Goal: Entertainment & Leisure: Browse casually

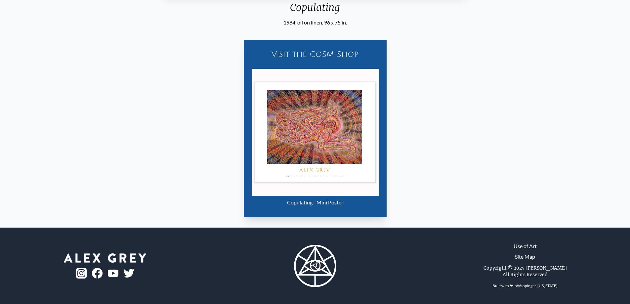
scroll to position [337, 0]
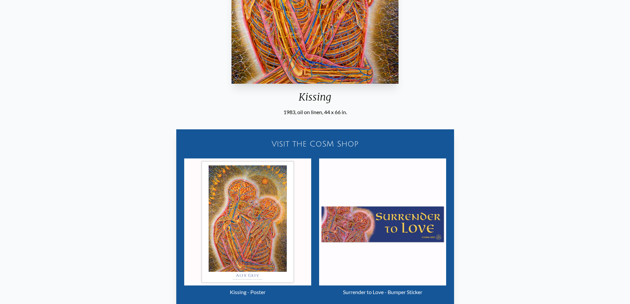
scroll to position [337, 0]
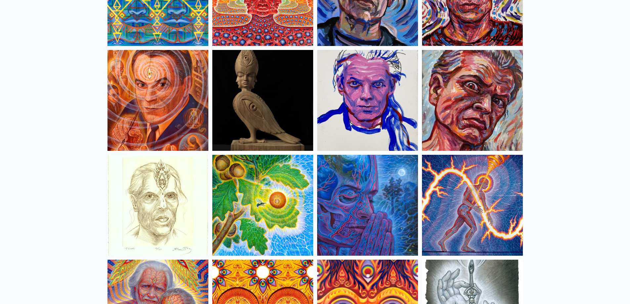
scroll to position [1790, 0]
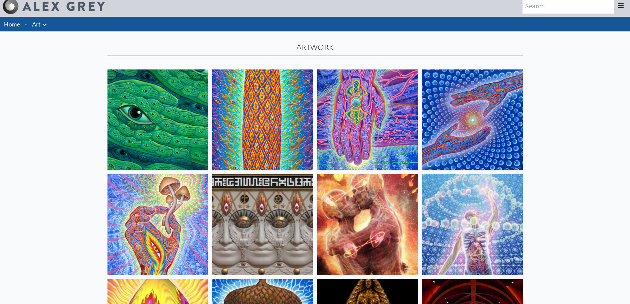
scroll to position [0, 0]
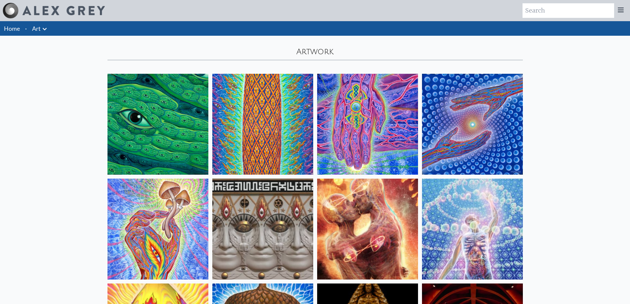
click at [452, 133] on img at bounding box center [472, 124] width 101 height 101
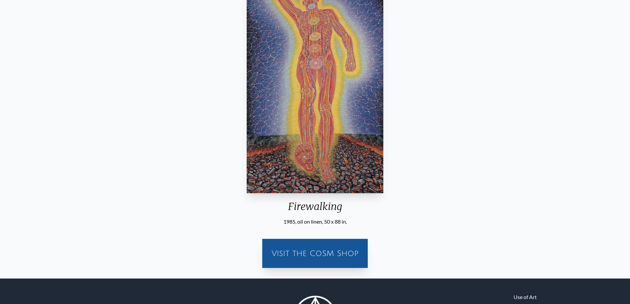
scroll to position [132, 0]
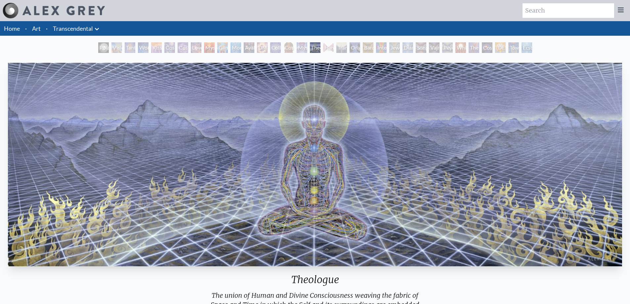
click at [204, 51] on div "Mysteriosa 2" at bounding box center [209, 47] width 11 height 11
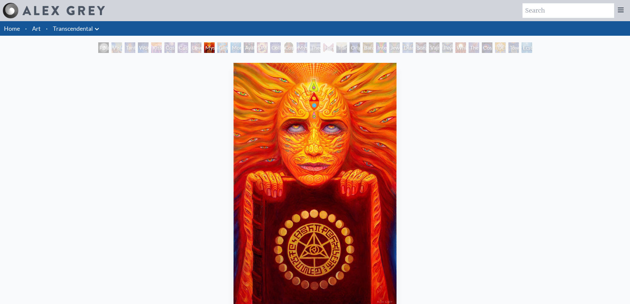
click at [215, 50] on div "Mysteriosa 2" at bounding box center [209, 47] width 11 height 11
click at [229, 48] on div "Polar Unity Spiral Visionary Origin of Language Tantra Wonder Kiss of the Muse …" at bounding box center [315, 48] width 436 height 13
click at [230, 48] on div "Monochord" at bounding box center [235, 47] width 11 height 11
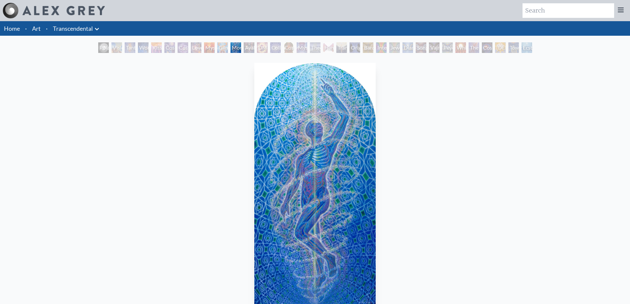
click at [257, 50] on div "DMT - The Spirit Molecule" at bounding box center [262, 47] width 11 height 11
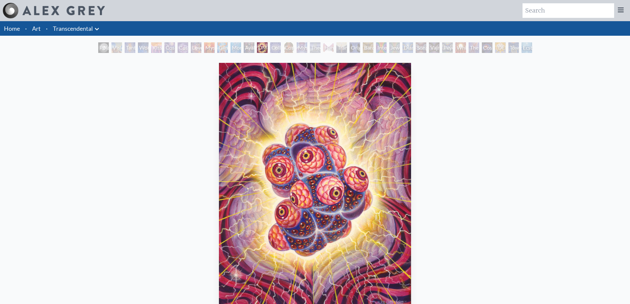
click at [268, 51] on div "DMT - The Spirit Molecule" at bounding box center [262, 47] width 11 height 11
click at [299, 49] on div "Mystic Eye" at bounding box center [302, 47] width 11 height 11
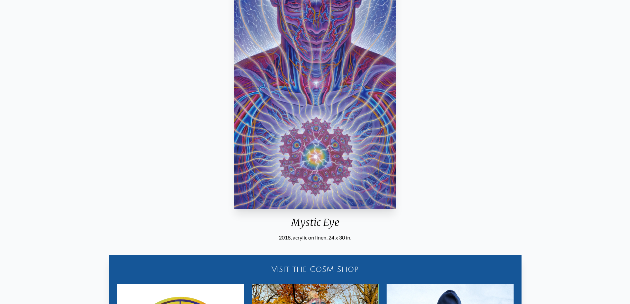
scroll to position [99, 0]
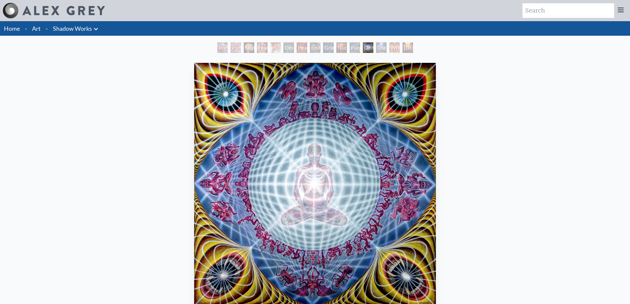
click at [141, 114] on div "Deities & Demons Drinking from the Milky Pool 1987, acrylic on linen, 60 x 60 i…" at bounding box center [314, 223] width 619 height 326
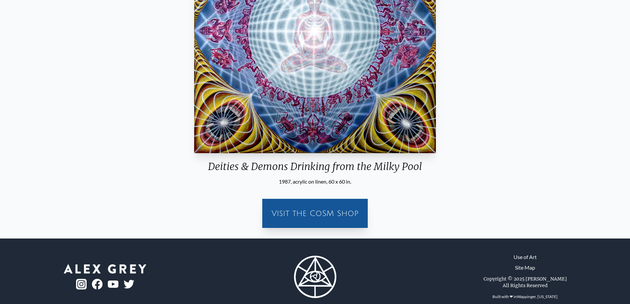
scroll to position [164, 0]
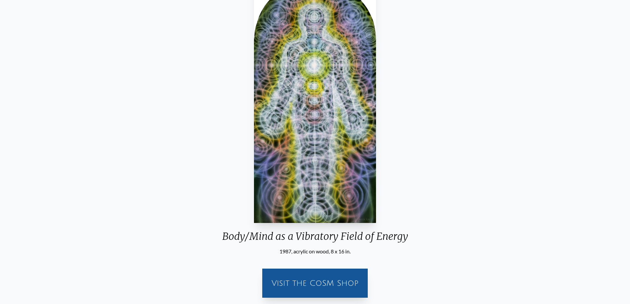
scroll to position [33, 0]
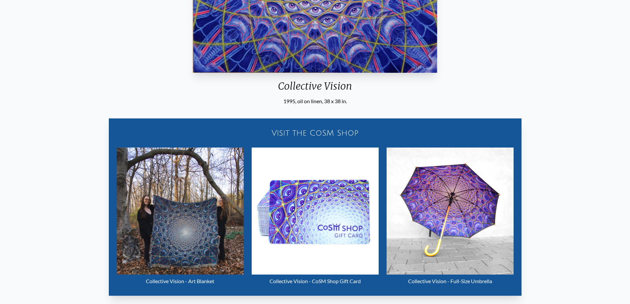
scroll to position [231, 0]
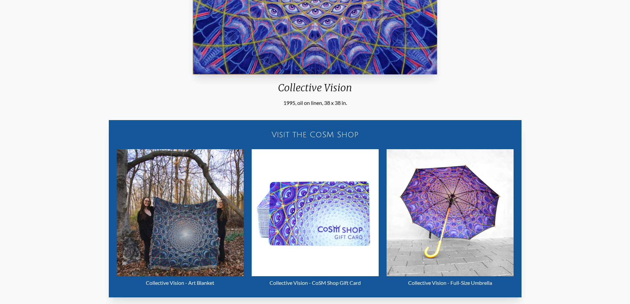
click at [0, 191] on div "Collective Vision 1995, oil on linen, 38 x 38 in. Visit the CoSM Shop Collectiv…" at bounding box center [315, 65] width 630 height 484
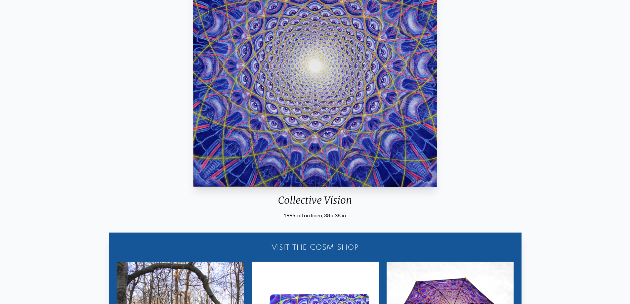
scroll to position [81, 0]
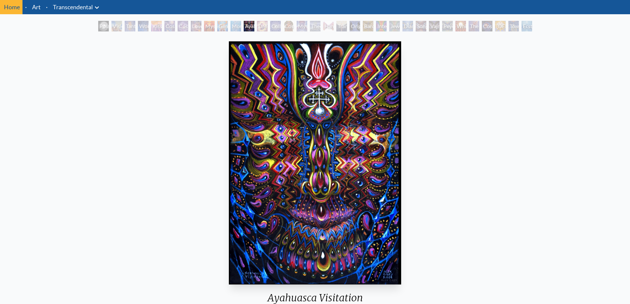
scroll to position [33, 0]
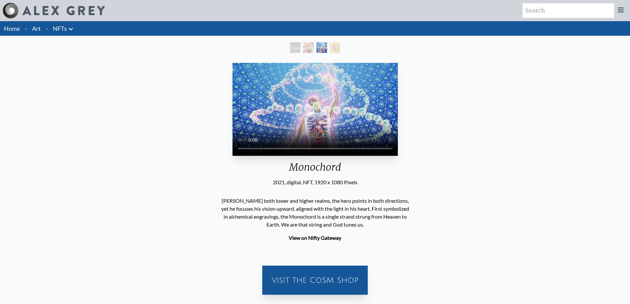
click at [452, 119] on div "Your browser does not support the video tag. Monochord 2021, digital, NFT, 1920…" at bounding box center [314, 180] width 619 height 240
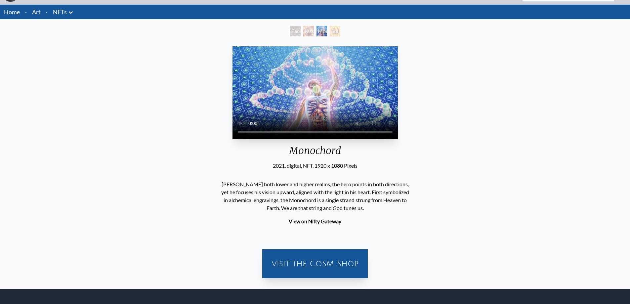
scroll to position [33, 0]
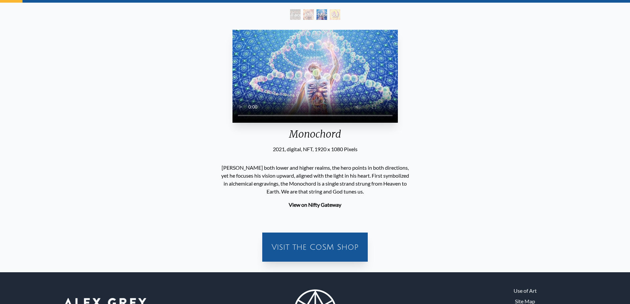
click at [606, 159] on div "Your browser does not support the video tag. Monochord 2021, digital, NFT, 1920…" at bounding box center [314, 147] width 619 height 240
click at [397, 123] on video "Your browser does not support the video tag." at bounding box center [314, 76] width 165 height 93
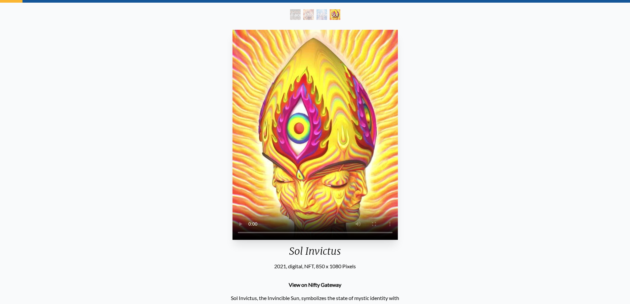
click at [83, 102] on div "Your browser does not support the video tag. Sol Invictus 2021, digital, NFT, 8…" at bounding box center [314, 279] width 619 height 505
click at [0, 135] on div "Your browser does not support the video tag. Sol Invictus 2021, digital, NFT, 8…" at bounding box center [315, 280] width 630 height 516
click at [327, 13] on div "Monochord" at bounding box center [321, 14] width 11 height 11
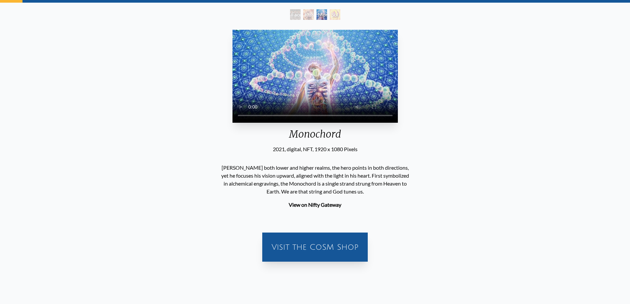
click at [339, 123] on video "Your browser does not support the video tag." at bounding box center [314, 76] width 165 height 93
click at [303, 123] on video "Your browser does not support the video tag." at bounding box center [314, 76] width 165 height 93
click at [367, 123] on video "Your browser does not support the video tag." at bounding box center [314, 76] width 165 height 93
click at [398, 118] on video "Your browser does not support the video tag." at bounding box center [314, 76] width 165 height 93
click at [378, 123] on video "Your browser does not support the video tag." at bounding box center [314, 76] width 165 height 93
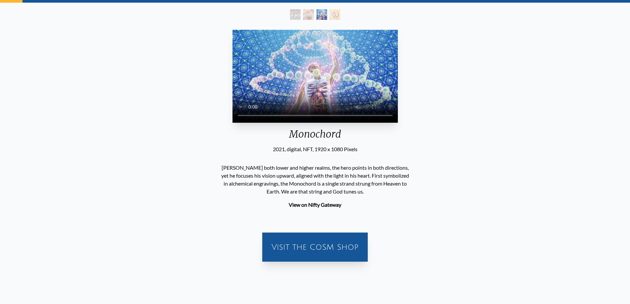
click at [289, 123] on video "Your browser does not support the video tag." at bounding box center [314, 76] width 165 height 93
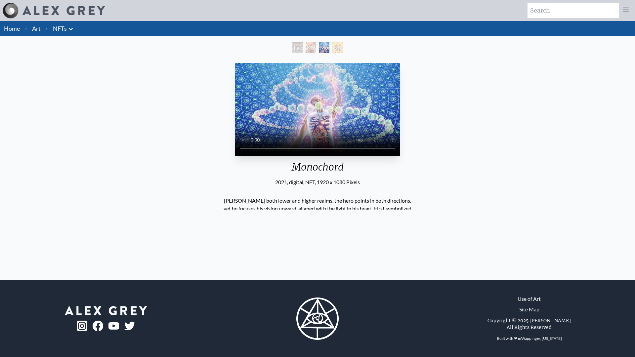
click at [602, 300] on body "Art Writings About ·" at bounding box center [317, 178] width 635 height 357
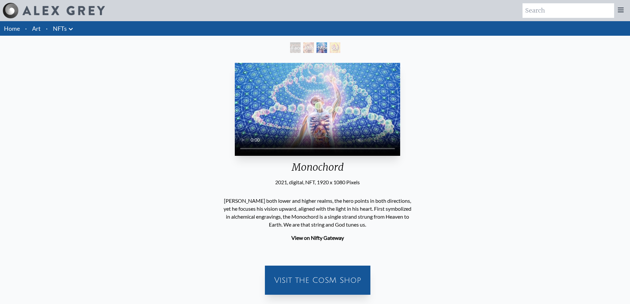
scroll to position [33, 0]
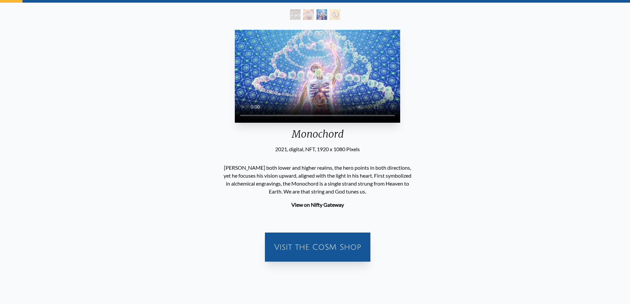
click at [0, 246] on div "Your browser does not support the video tag. Monochord 2021, digital, NFT, 1920…" at bounding box center [317, 147] width 635 height 250
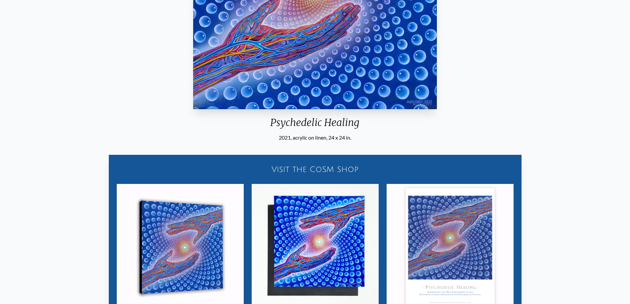
scroll to position [198, 0]
